Goal: Task Accomplishment & Management: Use online tool/utility

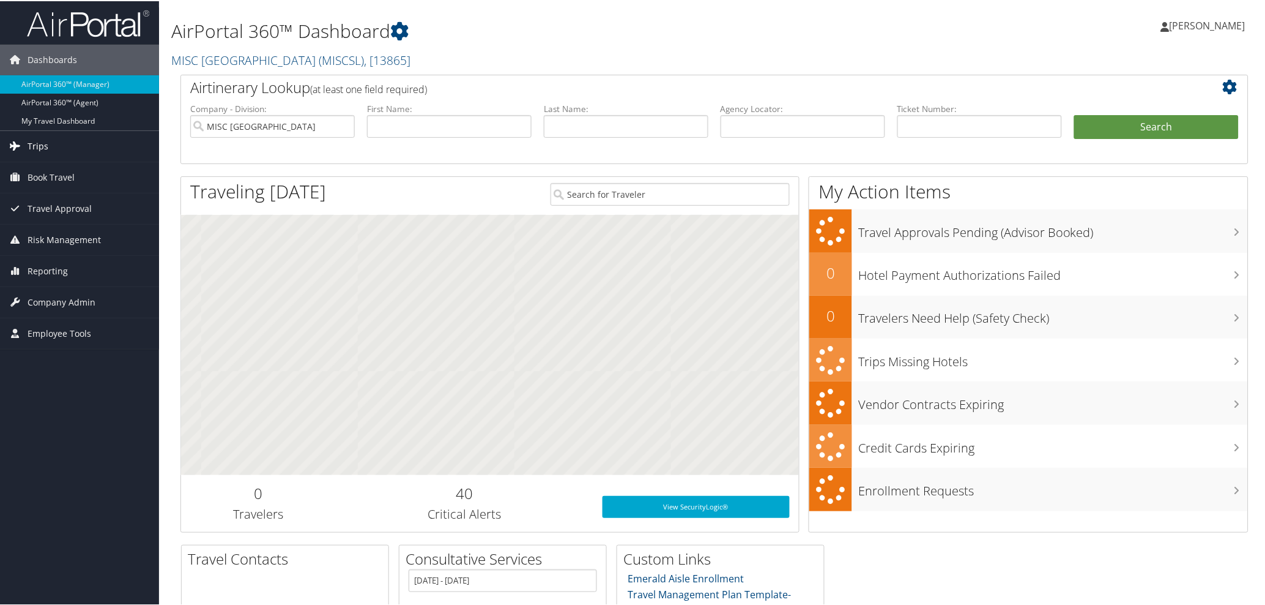
click at [46, 147] on span "Trips" at bounding box center [38, 145] width 21 height 31
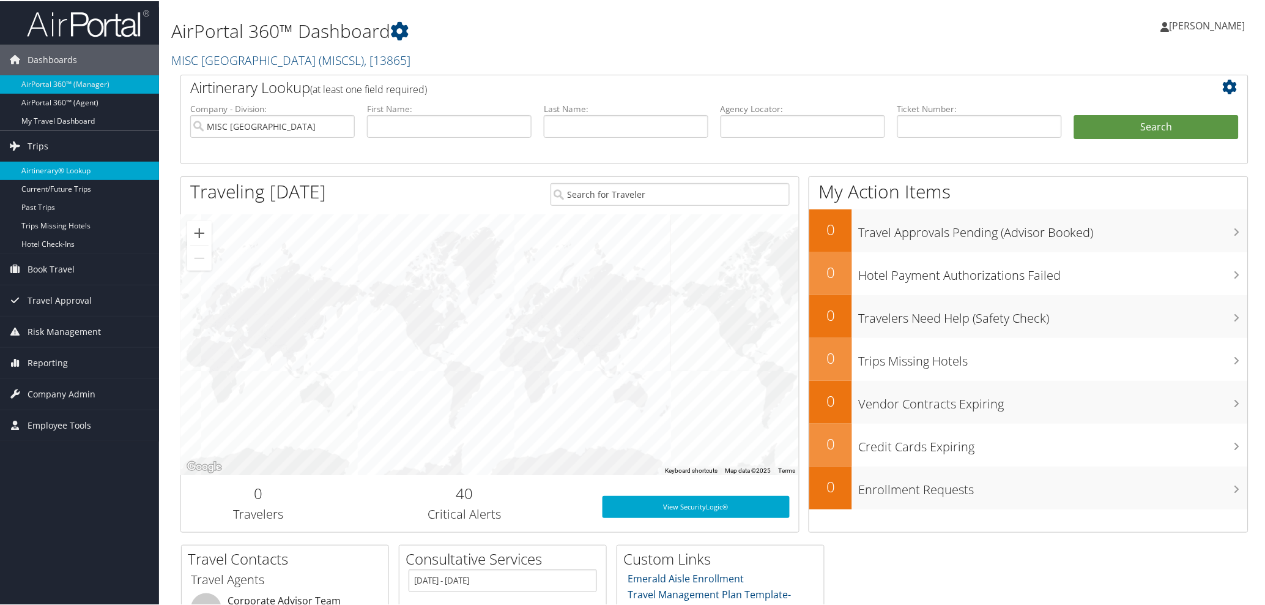
click at [52, 166] on link "Airtinerary® Lookup" at bounding box center [79, 169] width 159 height 18
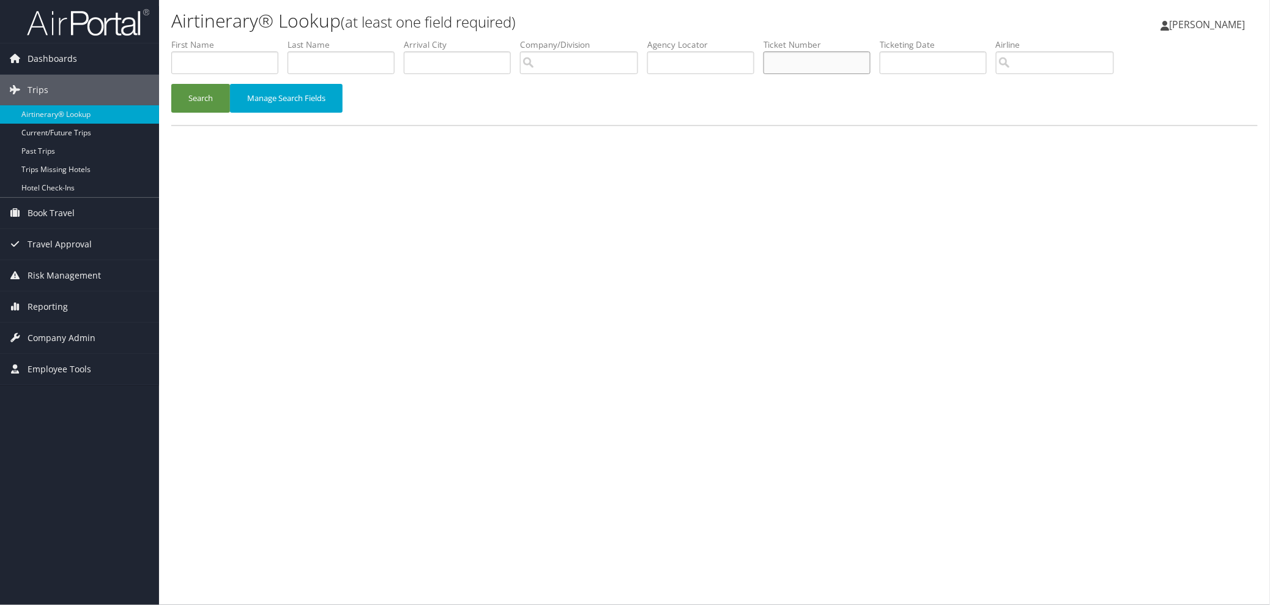
click at [806, 65] on input "text" at bounding box center [817, 62] width 107 height 23
paste input "8900897443126"
type input "8900897443126"
click at [204, 99] on button "Search" at bounding box center [200, 98] width 59 height 29
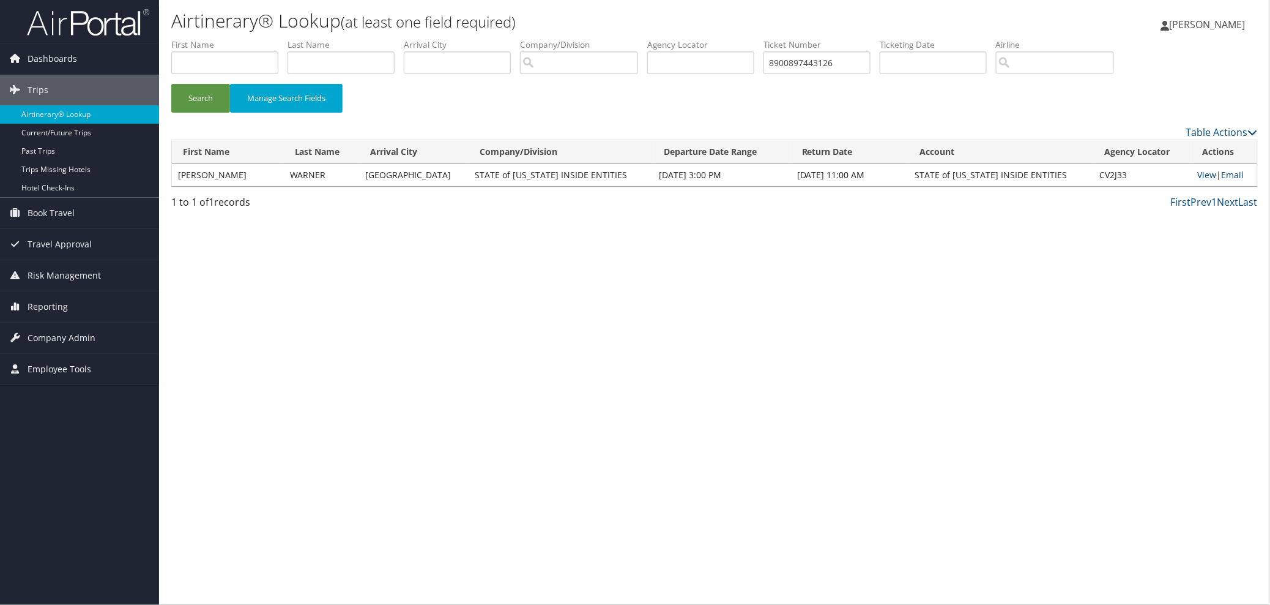
click at [1230, 177] on link "Email" at bounding box center [1232, 175] width 23 height 12
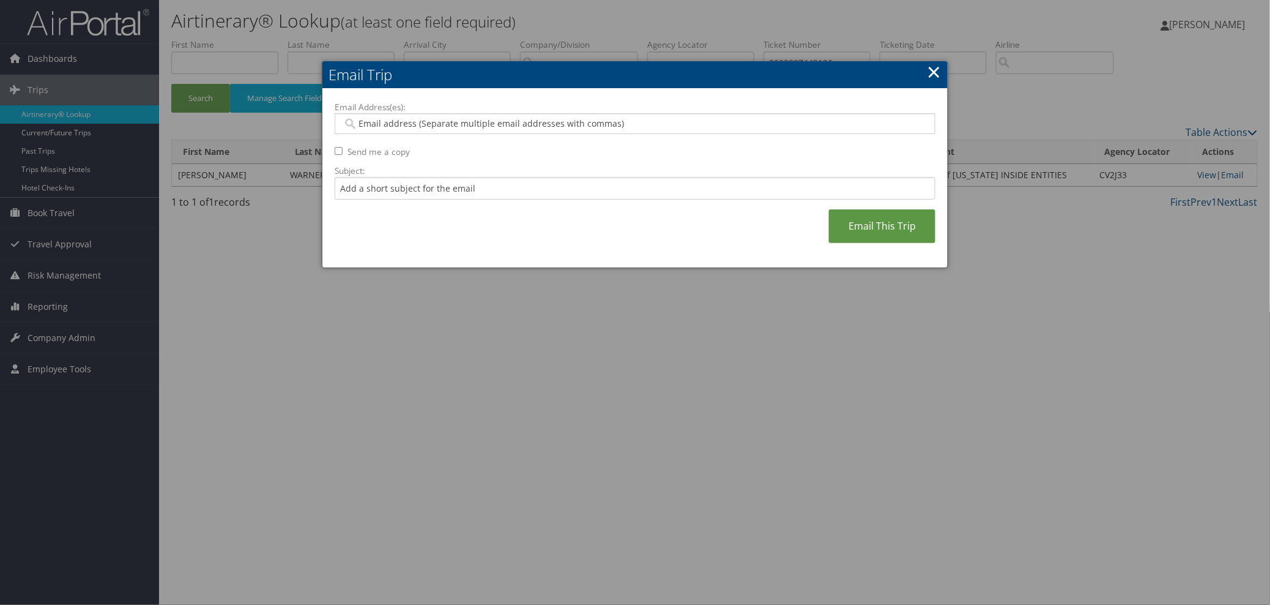
click at [356, 121] on input "Email Address(es):" at bounding box center [635, 123] width 584 height 12
paste input "kmchurch@utah.gov"
type input "kmchurch@utah.gov"
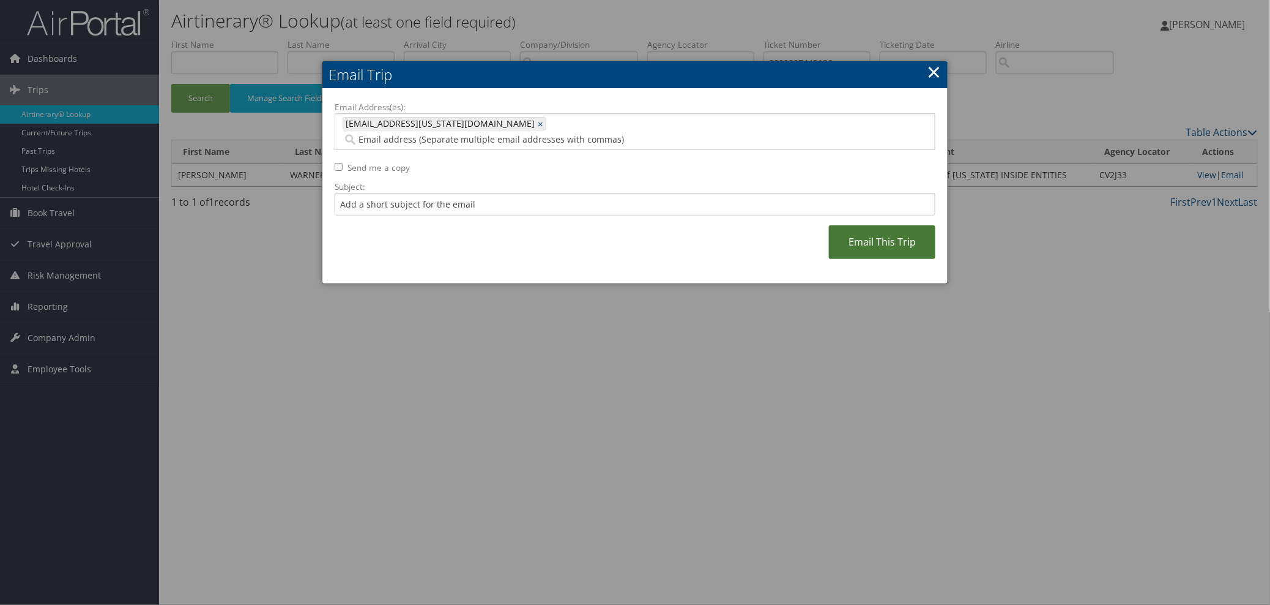
click at [864, 236] on link "Email This Trip" at bounding box center [882, 242] width 106 height 34
